Goal: Check status: Check status

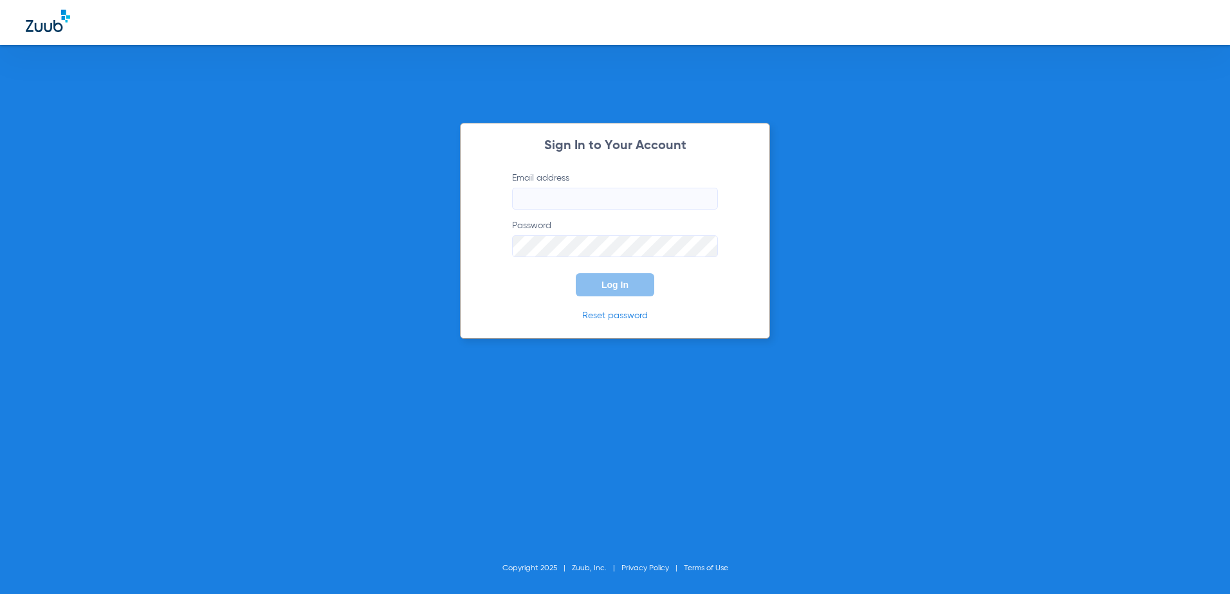
drag, startPoint x: 539, startPoint y: 194, endPoint x: 543, endPoint y: 208, distance: 14.0
click at [539, 194] on input "Email address" at bounding box center [615, 199] width 206 height 22
type input "[EMAIL_ADDRESS][DOMAIN_NAME]"
click at [616, 282] on span "Log In" at bounding box center [614, 285] width 27 height 10
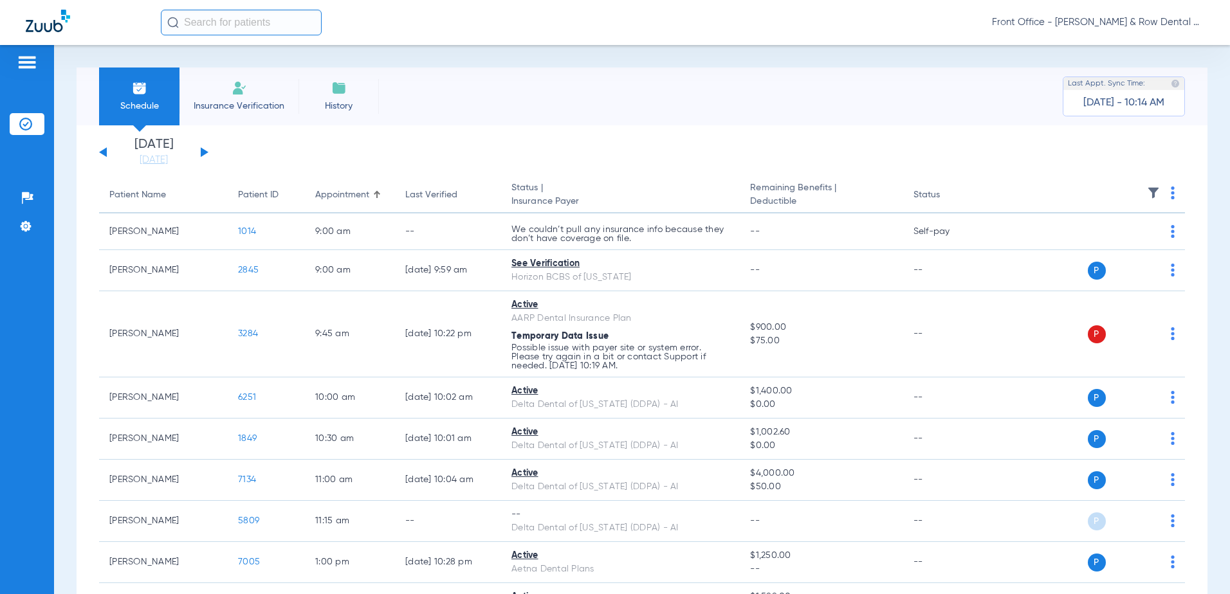
click at [199, 149] on div "[DATE] [DATE] [DATE] [DATE] [DATE] [DATE] [DATE] [DATE] [DATE] [DATE] [DATE] [D…" at bounding box center [153, 152] width 109 height 28
click at [203, 152] on button at bounding box center [205, 152] width 8 height 10
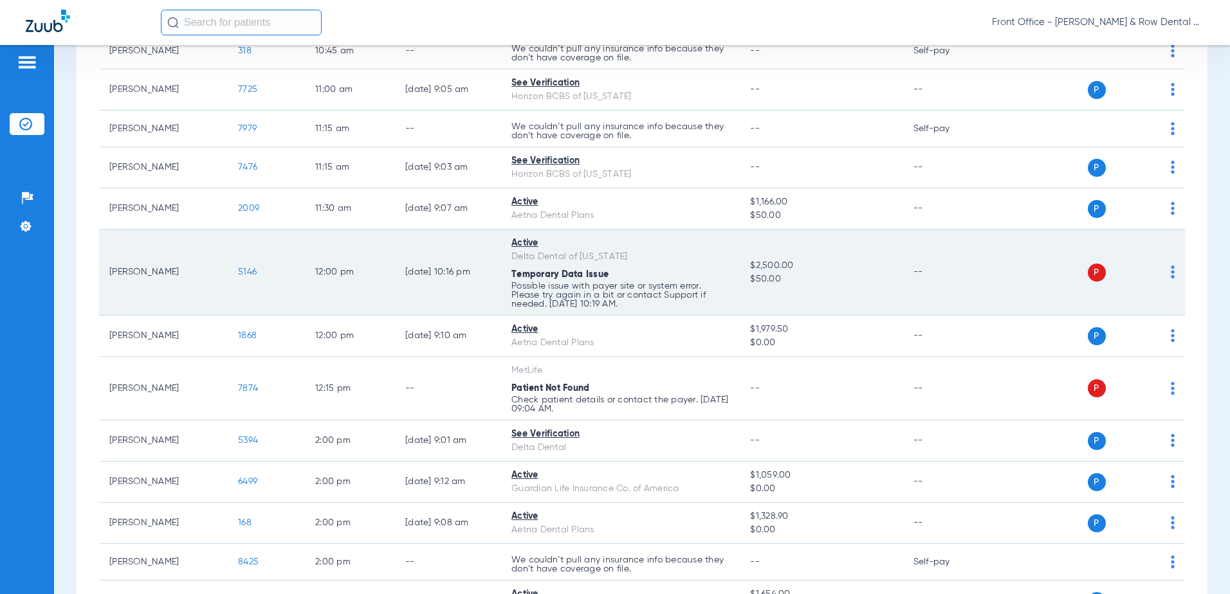
scroll to position [643, 0]
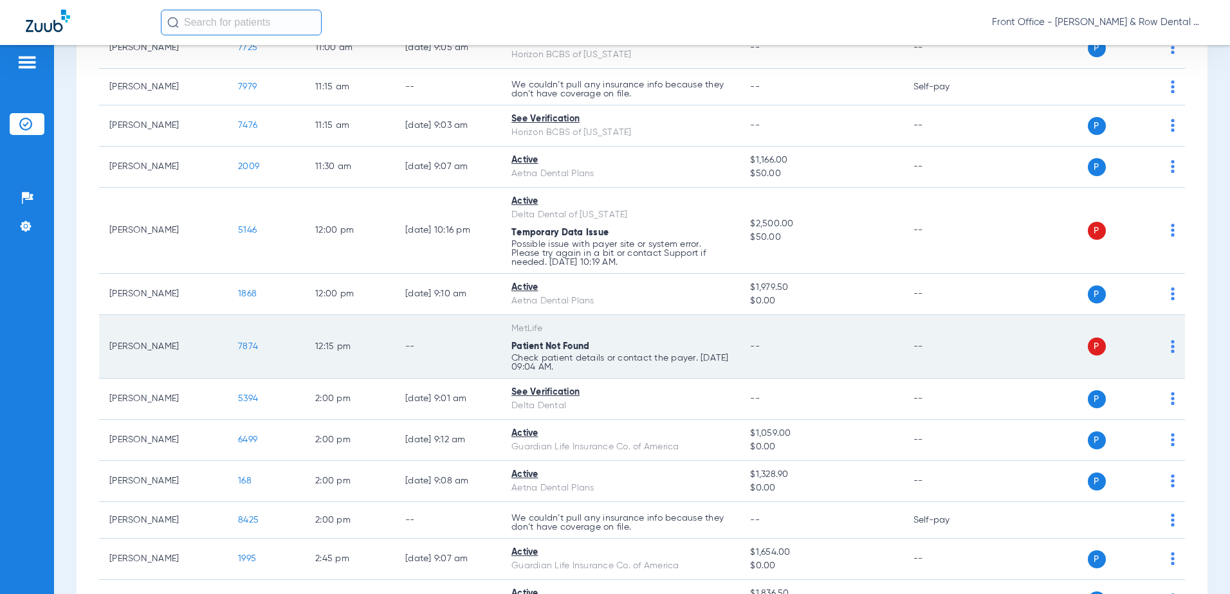
click at [247, 342] on span "7874" at bounding box center [248, 346] width 20 height 9
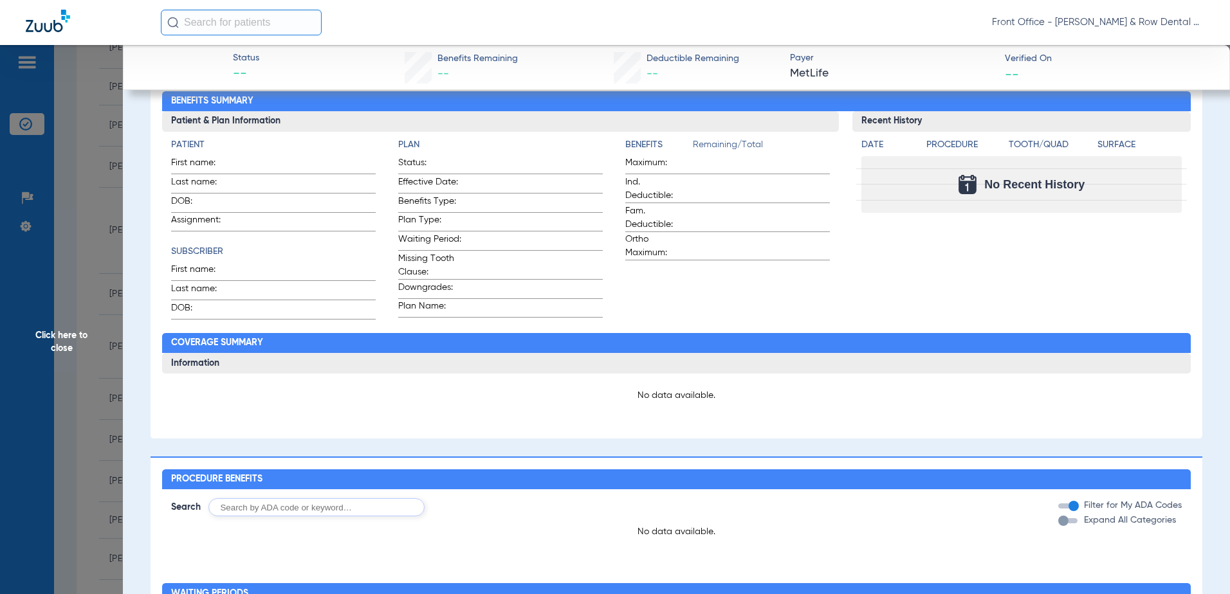
scroll to position [0, 0]
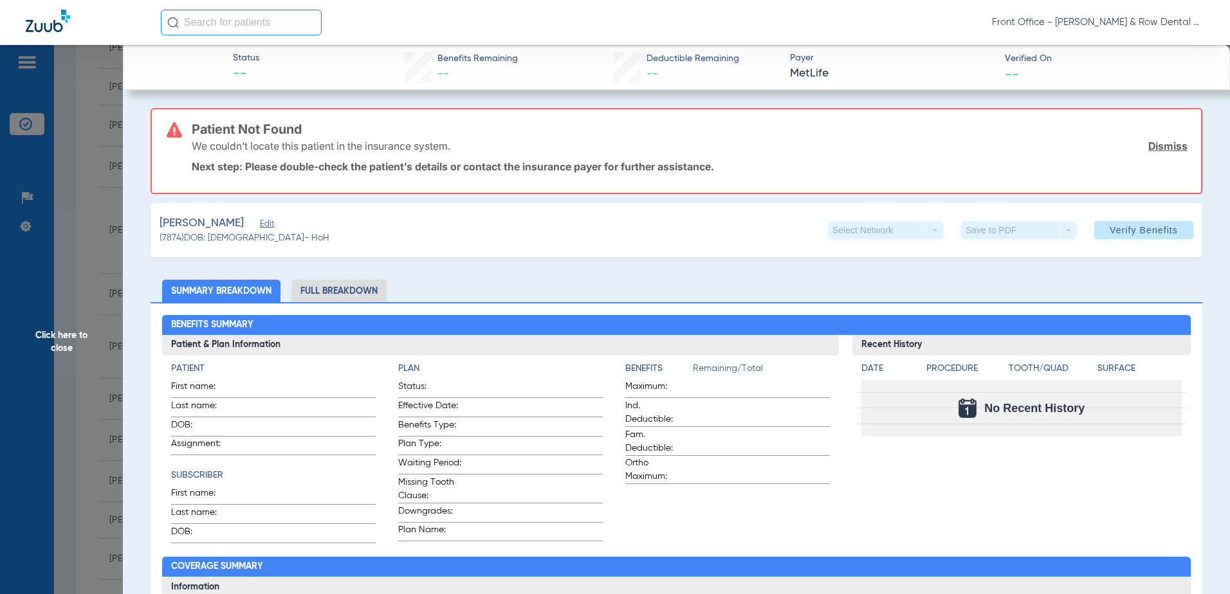
click at [263, 225] on div "[PERSON_NAME]" at bounding box center [244, 223] width 170 height 16
drag, startPoint x: 210, startPoint y: 223, endPoint x: 154, endPoint y: 217, distance: 56.2
click at [154, 217] on div "[PERSON_NAME] (7874) DOB: [DEMOGRAPHIC_DATA] - HoH Select Network arrow_drop_do…" at bounding box center [675, 230] width 1051 height 54
drag, startPoint x: 155, startPoint y: 219, endPoint x: 171, endPoint y: 221, distance: 16.3
copy span "[PERSON_NAME]"
